Goal: Book appointment/travel/reservation

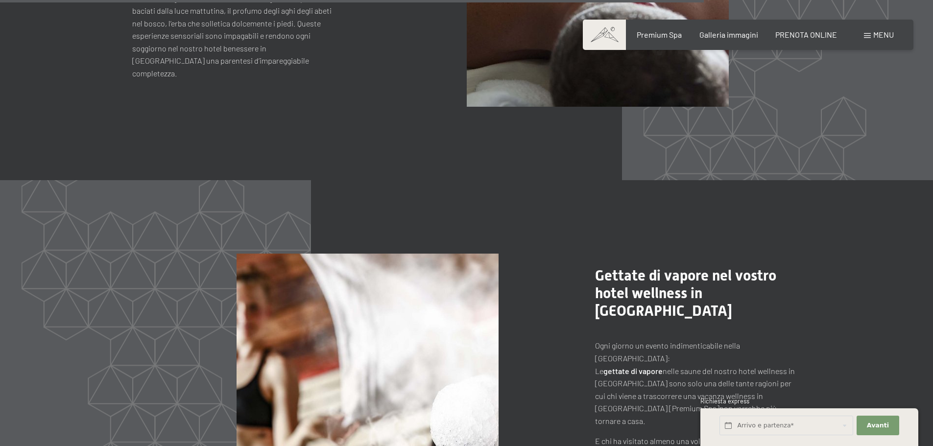
scroll to position [4699, 0]
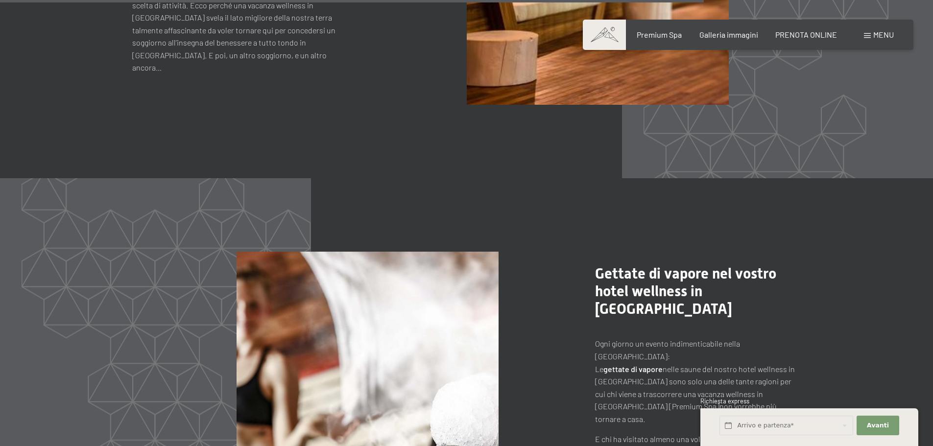
click at [887, 38] on span "Menu" at bounding box center [883, 34] width 21 height 9
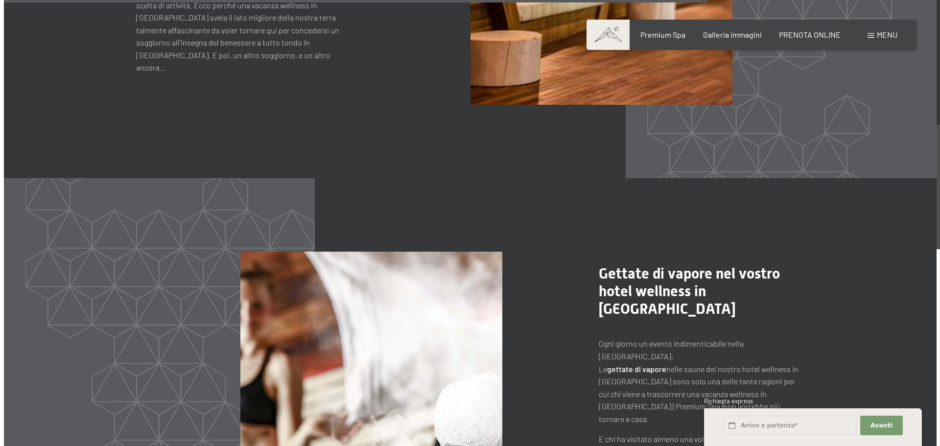
scroll to position [4712, 0]
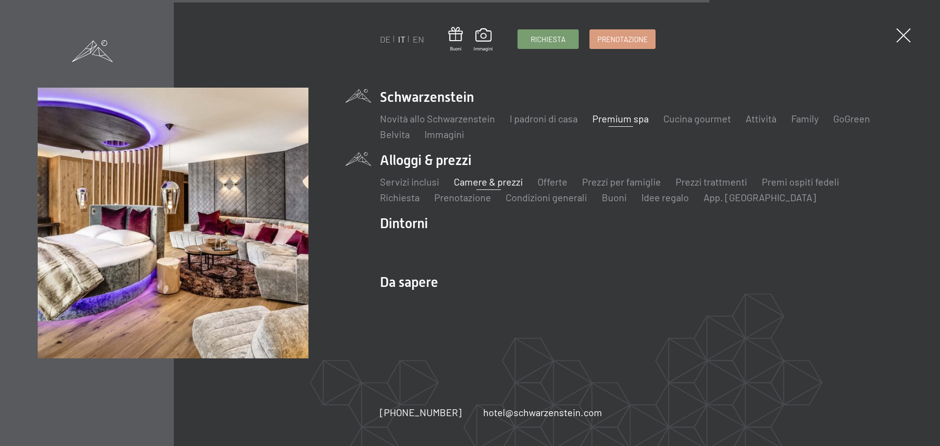
click at [497, 184] on link "Camere & prezzi" at bounding box center [488, 182] width 69 height 12
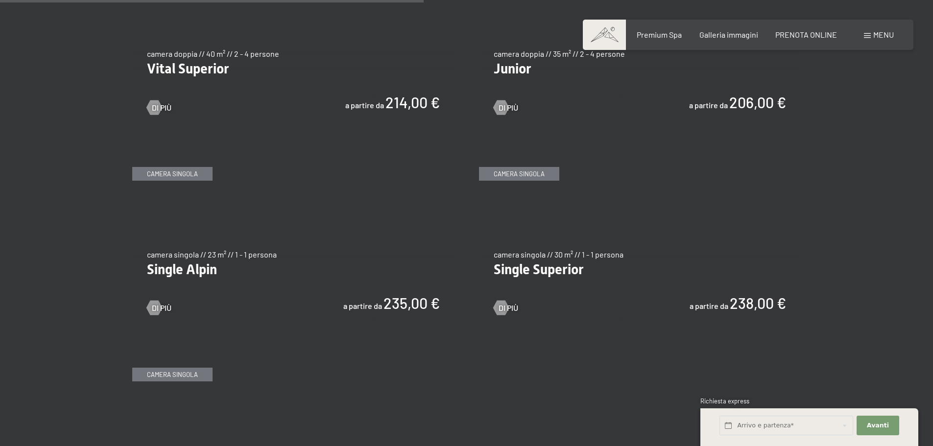
scroll to position [1371, 0]
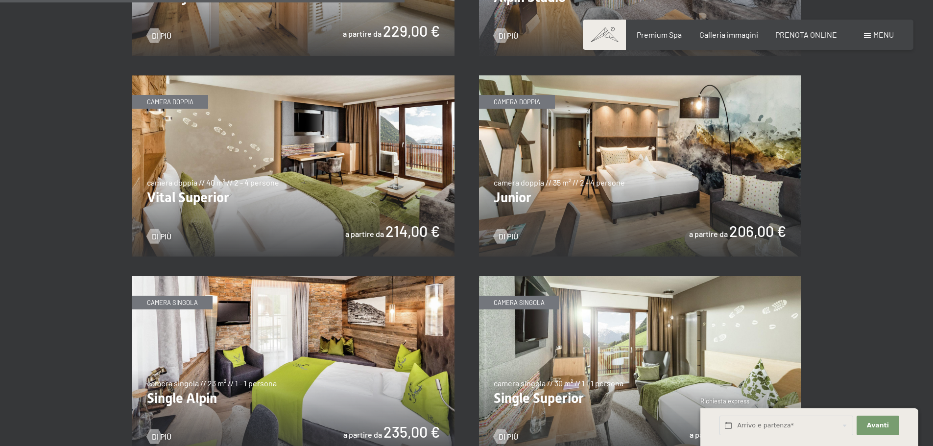
click at [569, 182] on img at bounding box center [640, 165] width 322 height 181
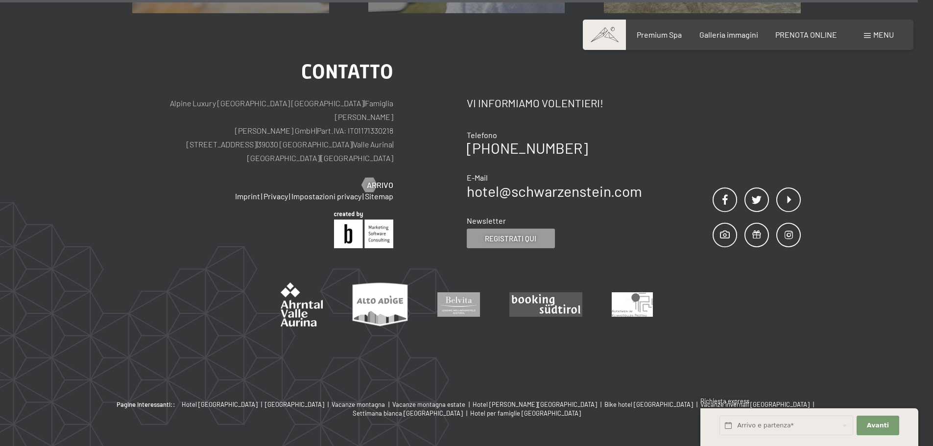
scroll to position [3204, 0]
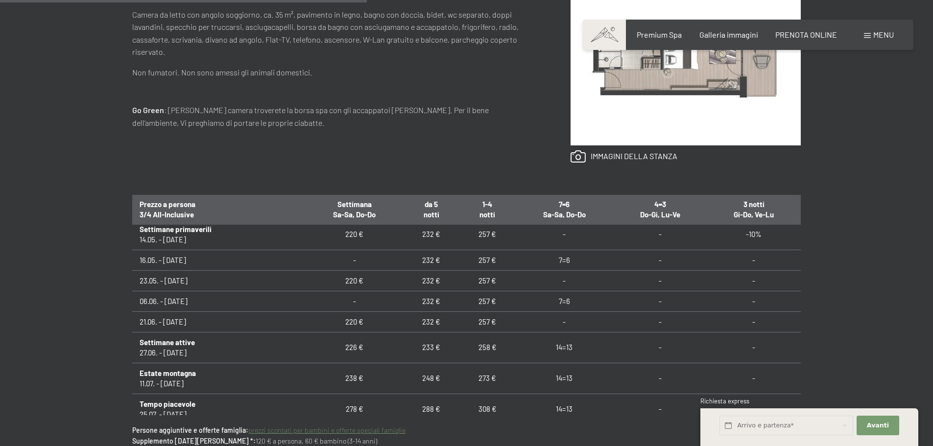
scroll to position [587, 0]
